Goal: Transaction & Acquisition: Purchase product/service

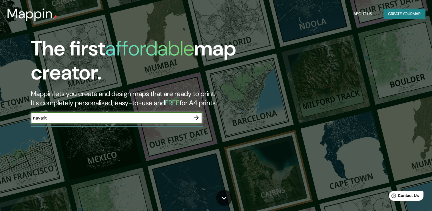
type input "nayarit"
click at [198, 118] on icon "button" at bounding box center [196, 117] width 7 height 7
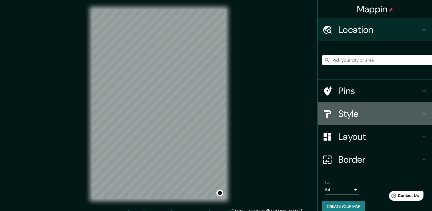
click at [354, 110] on h4 "Style" at bounding box center [379, 113] width 82 height 11
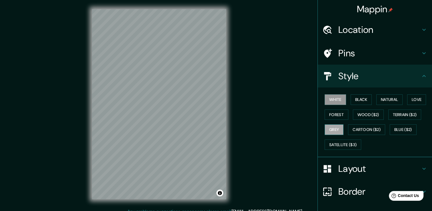
click at [338, 129] on button "Grey" at bounding box center [334, 129] width 19 height 11
click at [338, 140] on button "Satellite ($3)" at bounding box center [343, 144] width 37 height 11
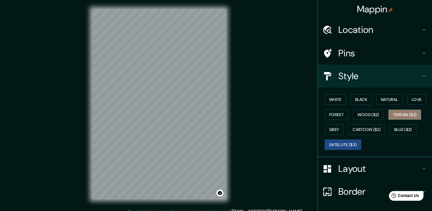
click at [400, 110] on button "Terrain ($2)" at bounding box center [404, 114] width 33 height 11
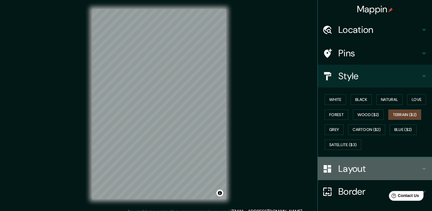
click at [349, 168] on h4 "Layout" at bounding box center [379, 168] width 82 height 11
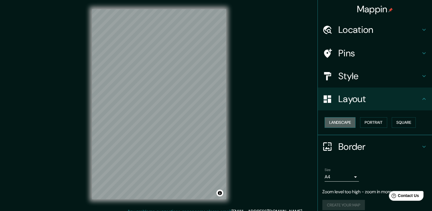
click at [346, 122] on button "Landscape" at bounding box center [340, 122] width 31 height 11
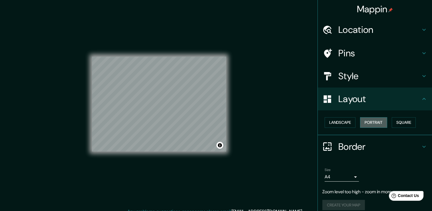
click at [365, 122] on button "Portrait" at bounding box center [373, 122] width 27 height 11
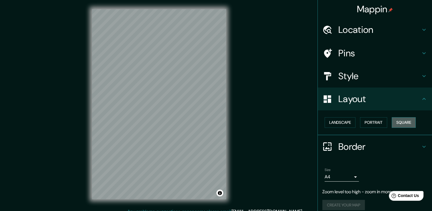
click at [397, 122] on button "Square" at bounding box center [404, 122] width 24 height 11
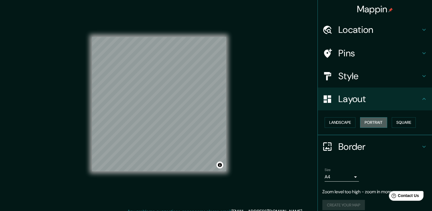
click at [376, 123] on button "Portrait" at bounding box center [373, 122] width 27 height 11
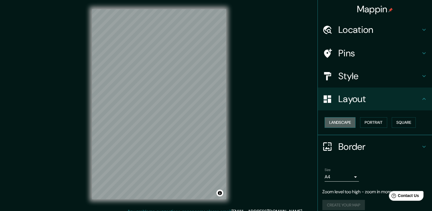
click at [336, 122] on button "Landscape" at bounding box center [340, 122] width 31 height 11
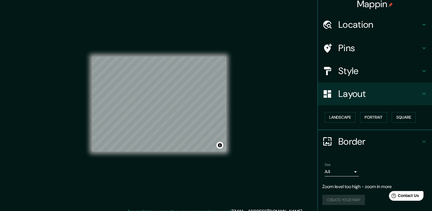
scroll to position [5, 0]
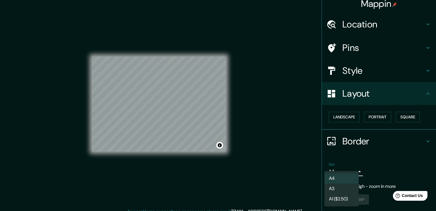
click at [353, 172] on body "Mappin Location Pins Style Layout Landscape Portrait Square Border Choose a bor…" at bounding box center [218, 105] width 436 height 211
click at [346, 194] on li "A1 ($2.50)" at bounding box center [342, 199] width 34 height 10
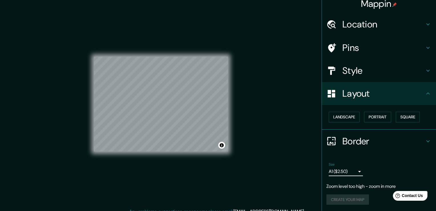
click at [349, 171] on body "Mappin Location Pins Style Layout Landscape Portrait Square Border Choose a bor…" at bounding box center [218, 105] width 436 height 211
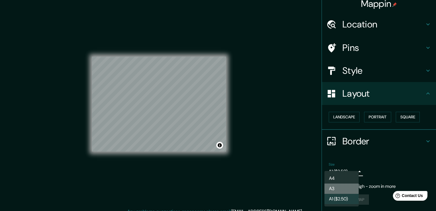
click at [344, 187] on li "A3" at bounding box center [342, 188] width 34 height 10
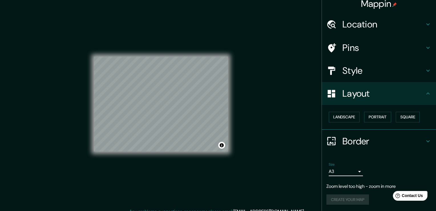
click at [348, 170] on body "Mappin Location Pins Style Layout Landscape Portrait Square Border Choose a bor…" at bounding box center [218, 105] width 436 height 211
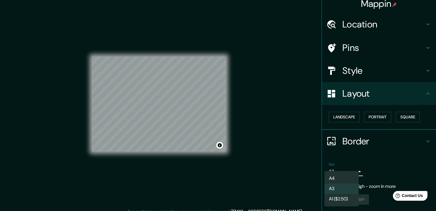
click at [343, 178] on li "A4" at bounding box center [342, 178] width 34 height 10
type input "single"
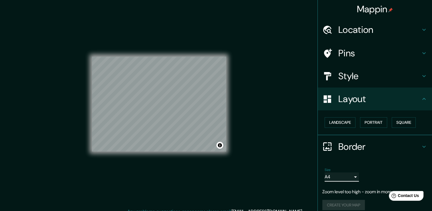
scroll to position [0, 0]
click at [420, 96] on icon at bounding box center [423, 98] width 7 height 7
click at [416, 141] on div "Border" at bounding box center [375, 146] width 114 height 23
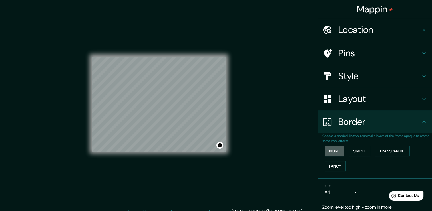
click at [334, 148] on button "None" at bounding box center [334, 151] width 19 height 11
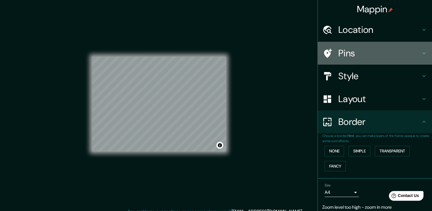
click at [421, 51] on icon at bounding box center [423, 53] width 7 height 7
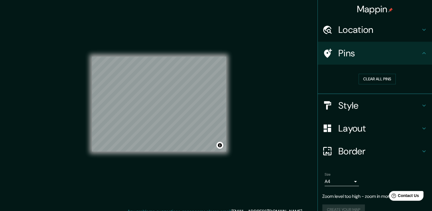
click at [376, 32] on h4 "Location" at bounding box center [379, 29] width 82 height 11
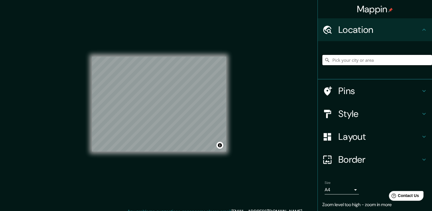
click at [369, 59] on input "Pick your city or area" at bounding box center [377, 60] width 110 height 10
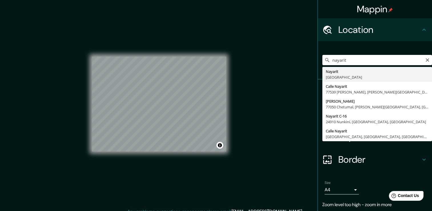
type input "Nayarit, [GEOGRAPHIC_DATA]"
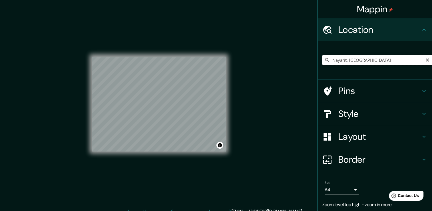
click at [368, 61] on input "Nayarit, [GEOGRAPHIC_DATA]" at bounding box center [377, 60] width 110 height 10
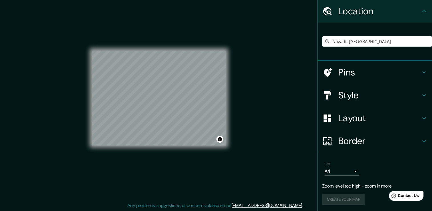
scroll to position [6, 0]
click at [359, 99] on h4 "Style" at bounding box center [379, 94] width 82 height 11
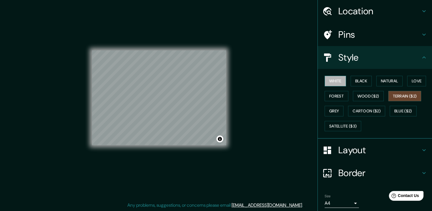
click at [329, 79] on button "White" at bounding box center [335, 81] width 21 height 11
click at [354, 79] on button "Black" at bounding box center [361, 81] width 21 height 11
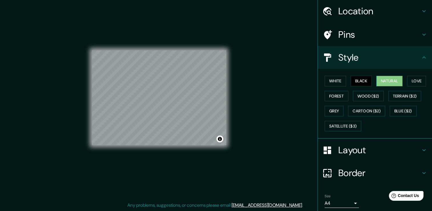
click at [381, 80] on button "Natural" at bounding box center [389, 81] width 26 height 11
click at [411, 80] on button "Love" at bounding box center [416, 81] width 19 height 11
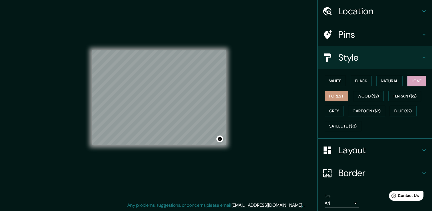
click at [343, 96] on button "Forest" at bounding box center [337, 96] width 24 height 11
click at [338, 108] on button "Grey" at bounding box center [334, 111] width 19 height 11
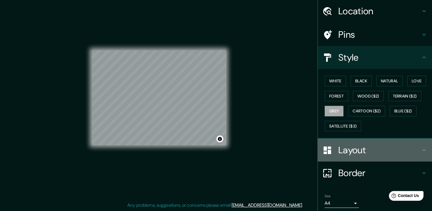
click at [366, 146] on h4 "Layout" at bounding box center [379, 149] width 82 height 11
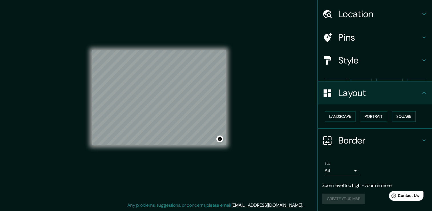
scroll to position [5, 0]
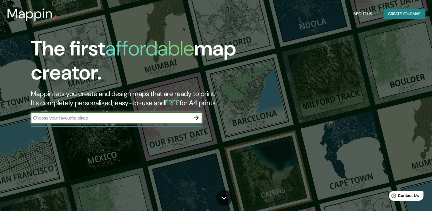
click at [400, 17] on button "Create your map" at bounding box center [404, 14] width 42 height 11
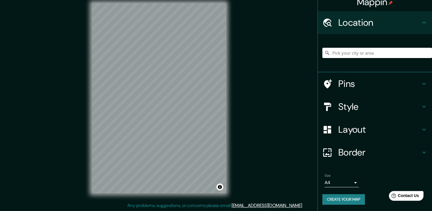
scroll to position [6, 0]
click at [354, 195] on button "Create your map" at bounding box center [343, 199] width 43 height 11
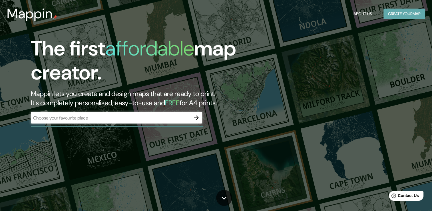
click at [410, 14] on button "Create your map" at bounding box center [404, 14] width 42 height 11
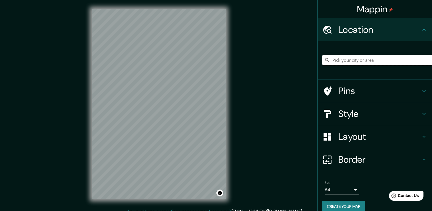
click at [379, 61] on input "Pick your city or area" at bounding box center [377, 60] width 110 height 10
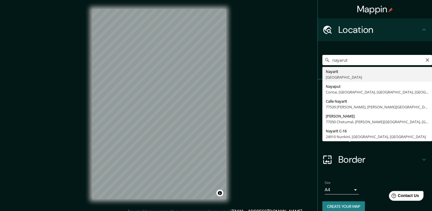
type input "Nayarit, [GEOGRAPHIC_DATA]"
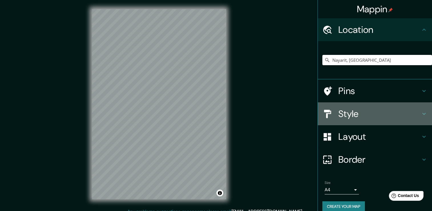
click at [412, 114] on h4 "Style" at bounding box center [379, 113] width 82 height 11
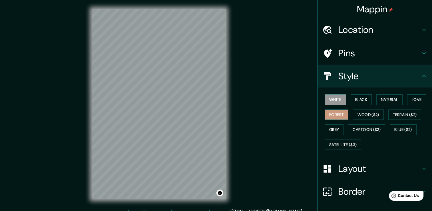
click at [336, 114] on button "Forest" at bounding box center [337, 114] width 24 height 11
click at [414, 101] on button "Love" at bounding box center [416, 99] width 19 height 11
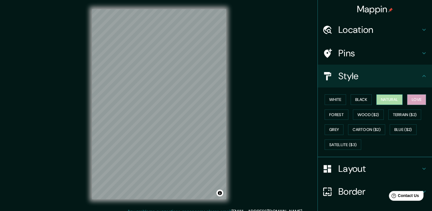
click at [394, 102] on button "Natural" at bounding box center [389, 99] width 26 height 11
click at [363, 99] on button "Black" at bounding box center [361, 99] width 21 height 11
